Goal: Navigation & Orientation: Find specific page/section

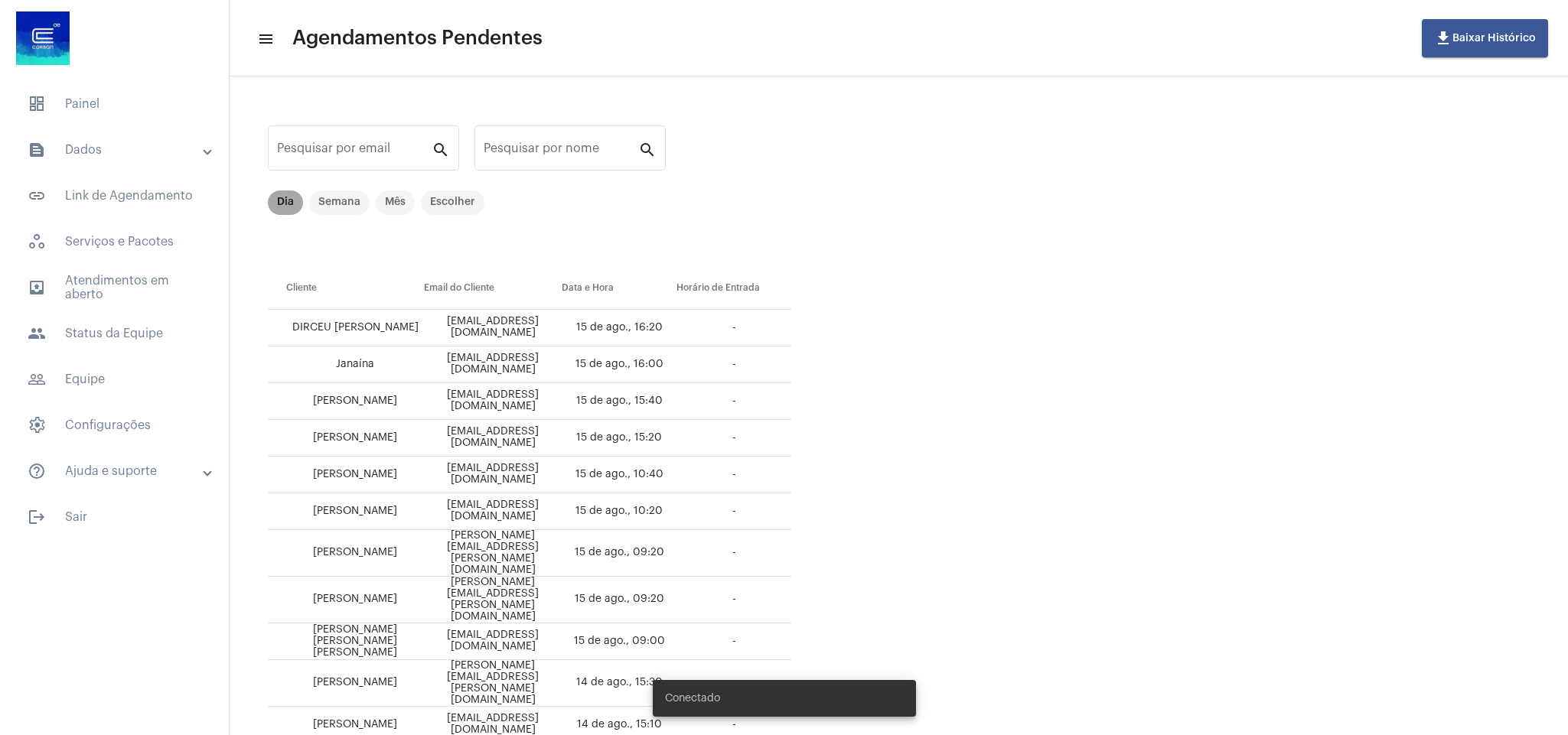
click at [286, 208] on mat-chip "Dia" at bounding box center [286, 203] width 35 height 25
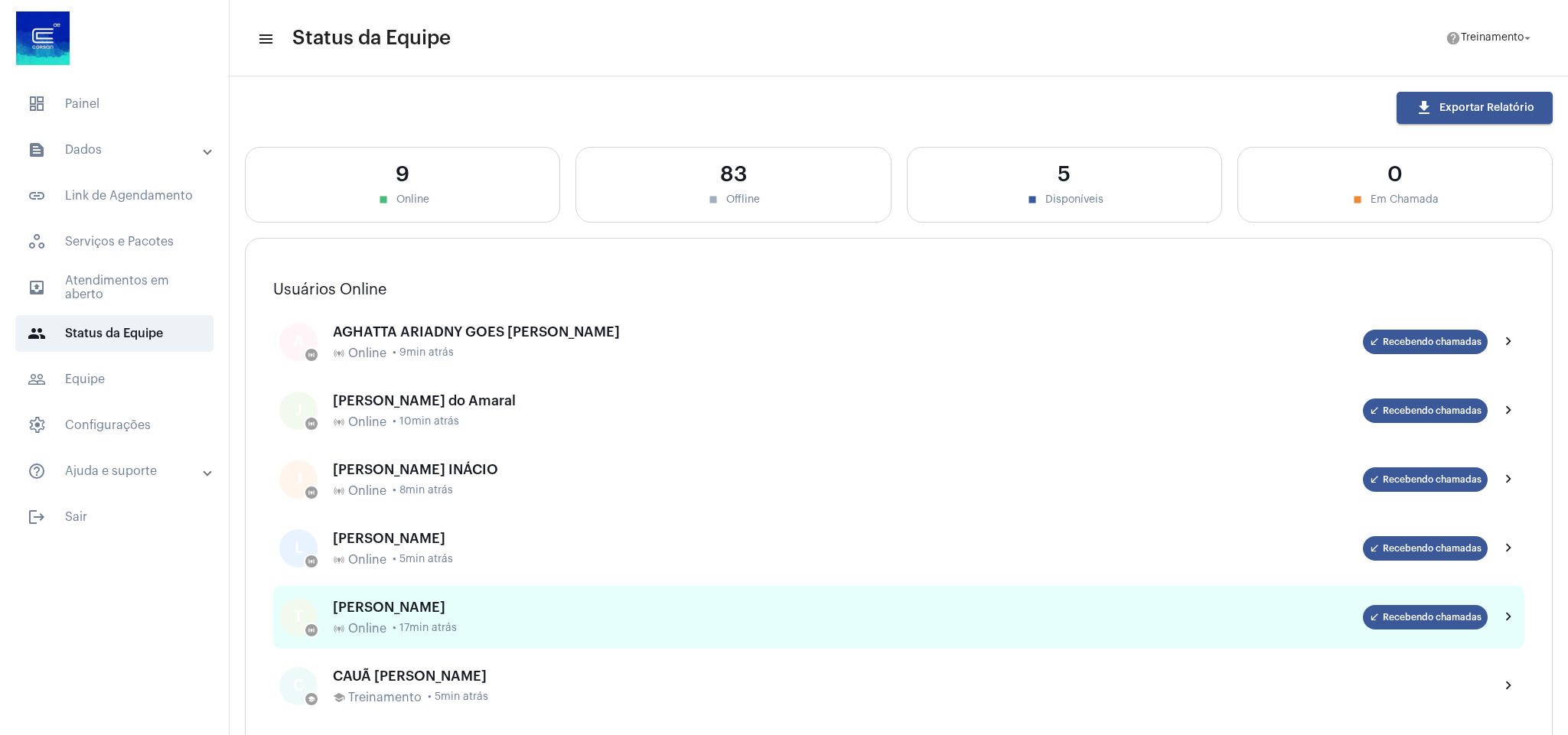
scroll to position [114, 0]
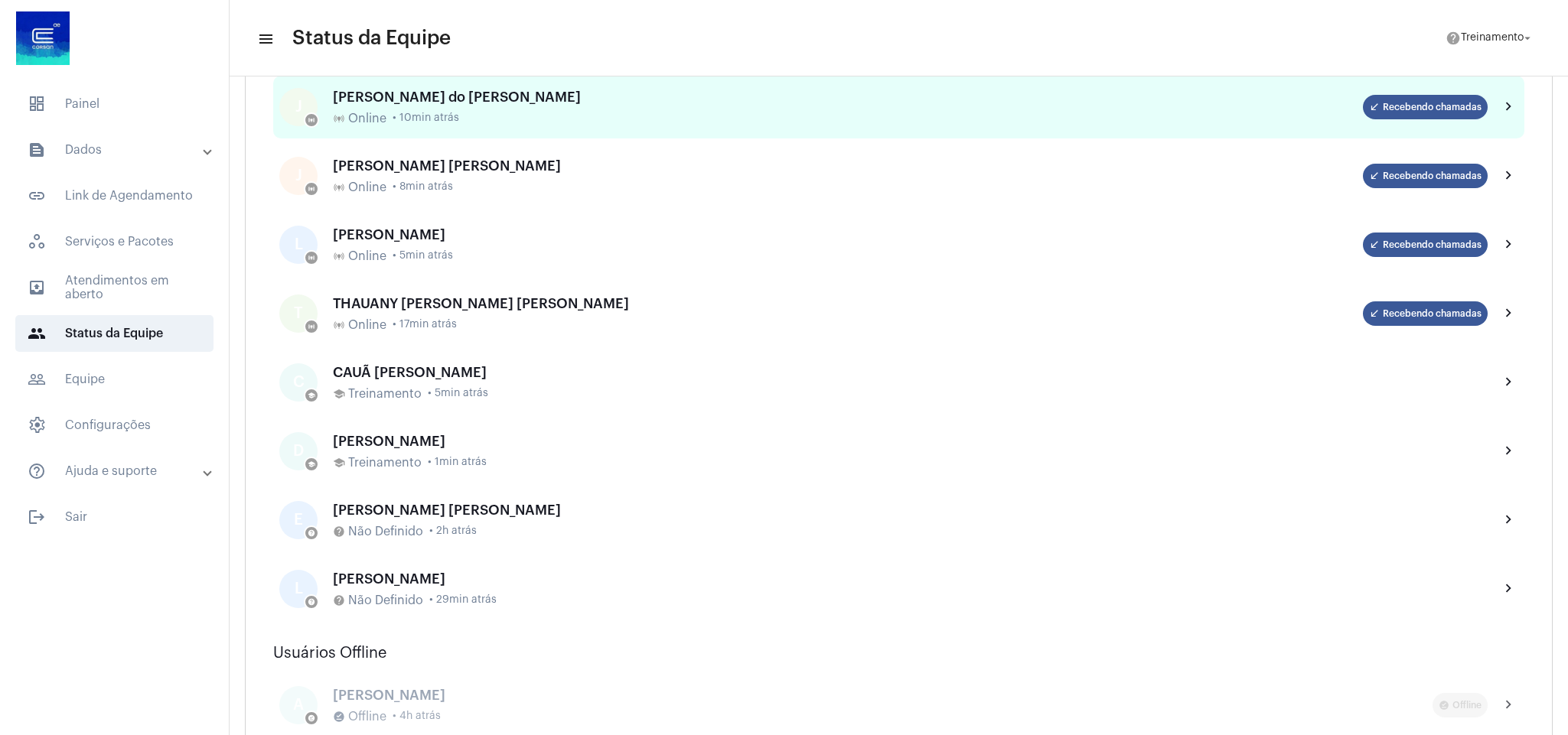
scroll to position [344, 0]
